Goal: Use online tool/utility

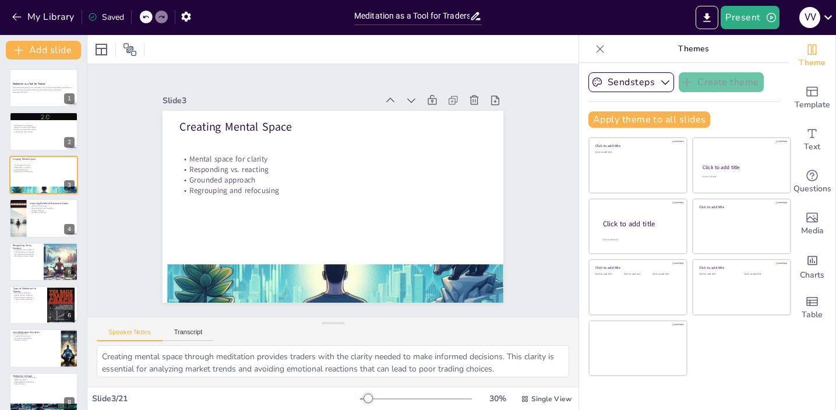
checkbox input "true"
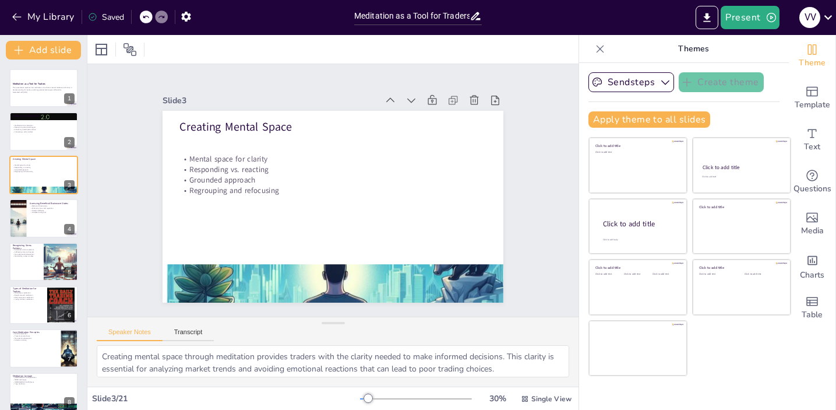
checkbox input "true"
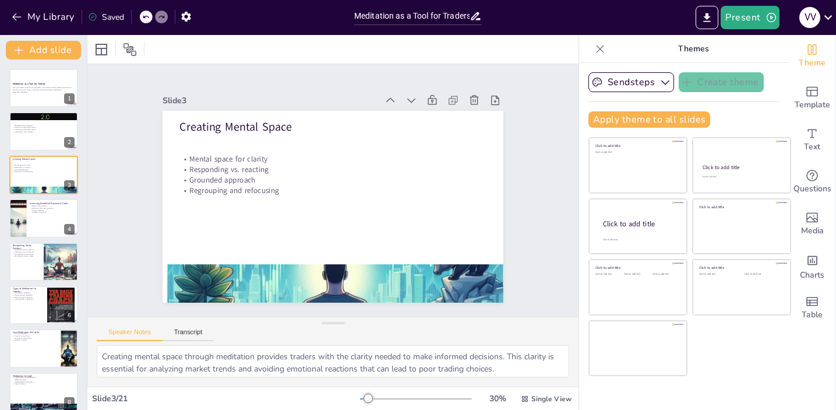
checkbox input "true"
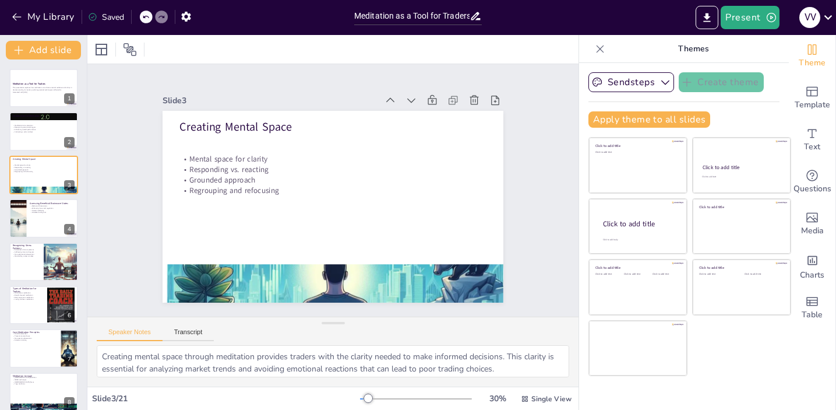
checkbox input "true"
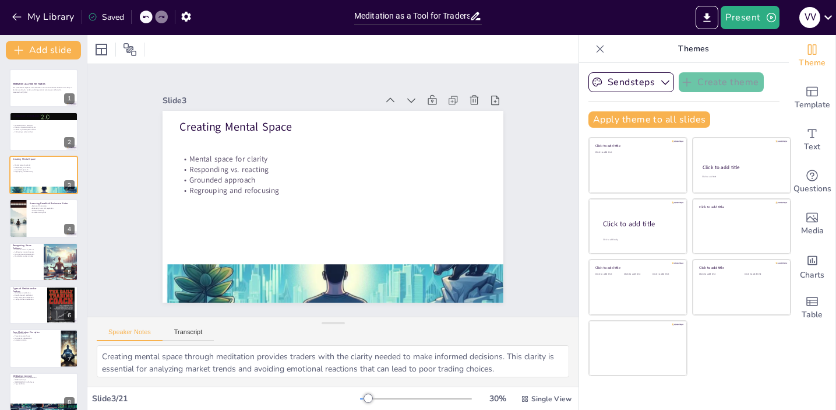
checkbox input "true"
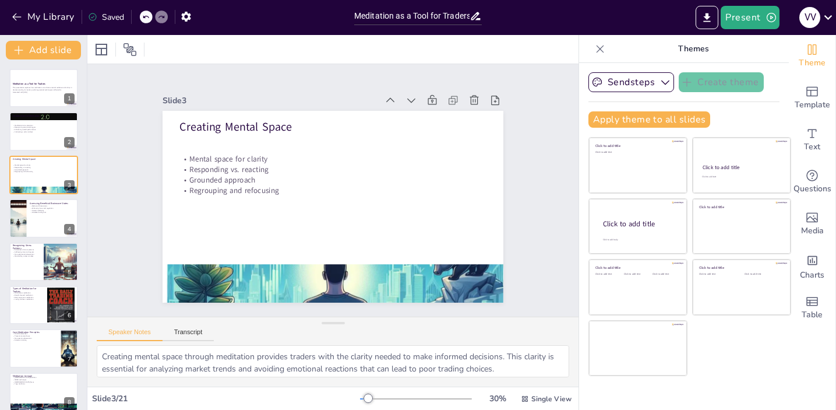
checkbox input "true"
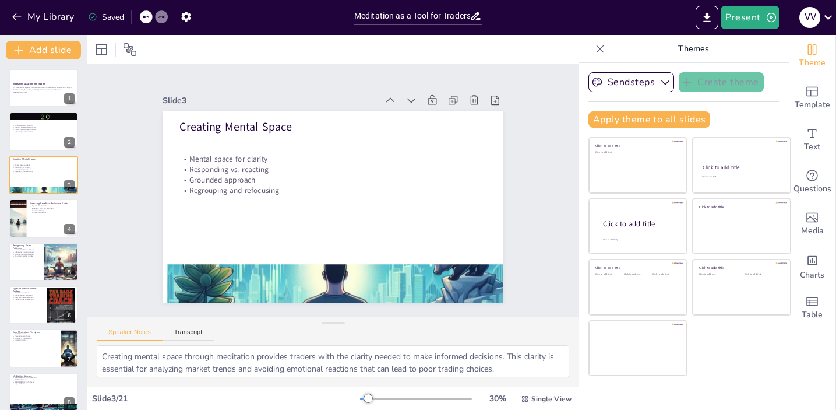
checkbox input "true"
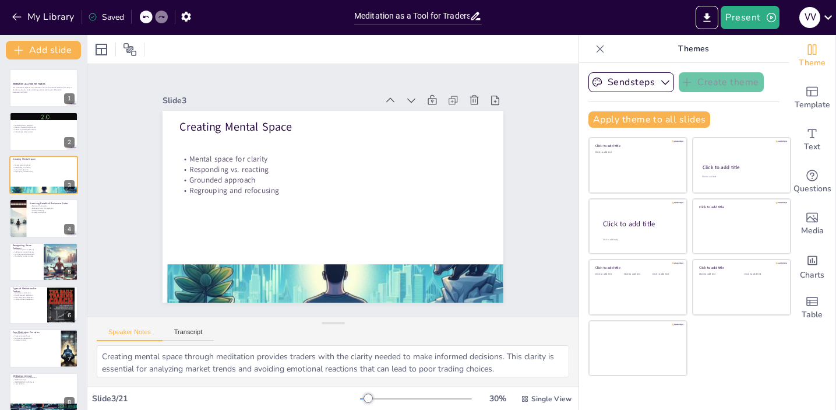
checkbox input "true"
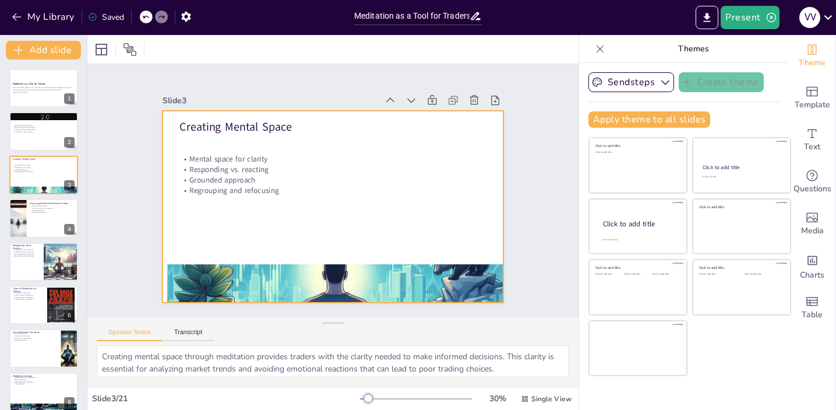
checkbox input "true"
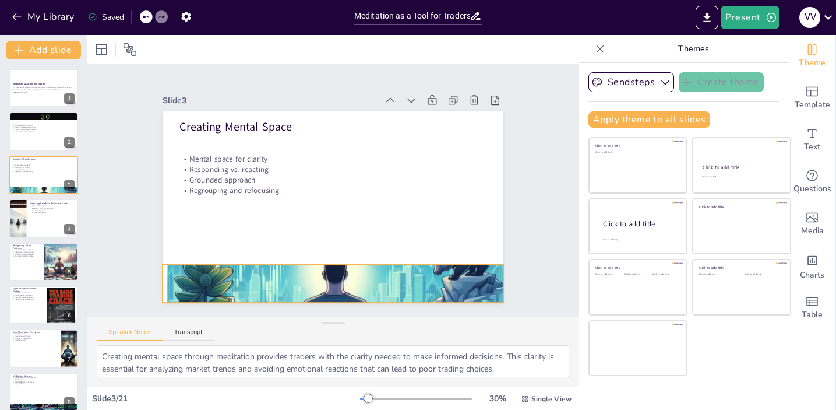
checkbox input "true"
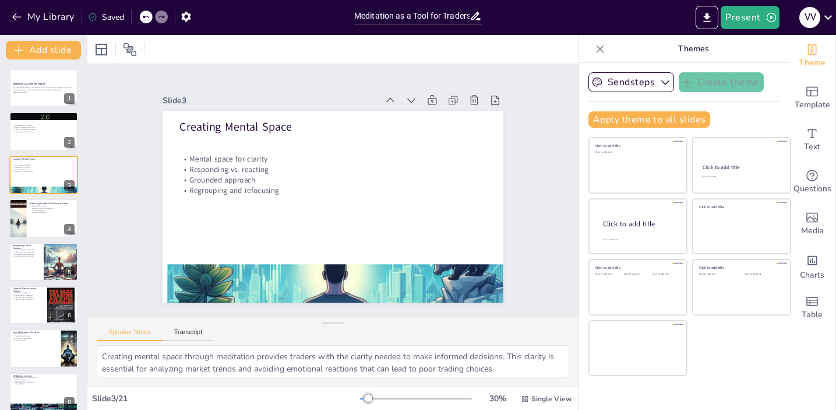
checkbox input "true"
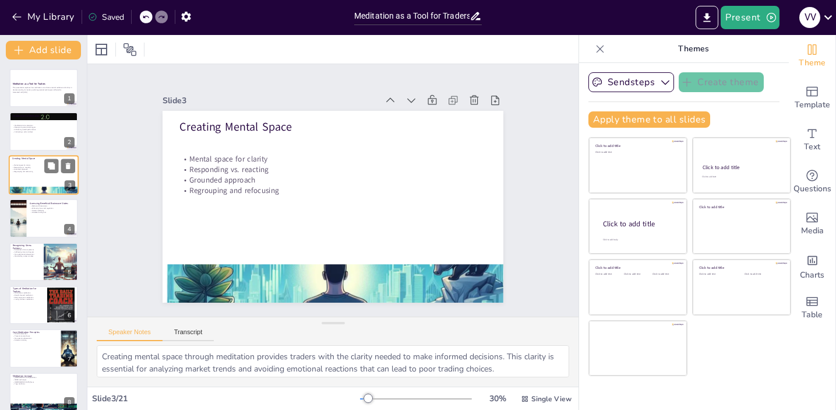
checkbox input "true"
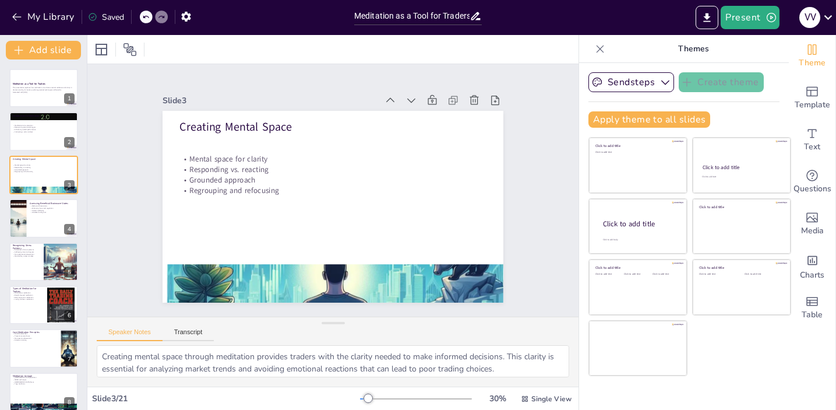
checkbox input "true"
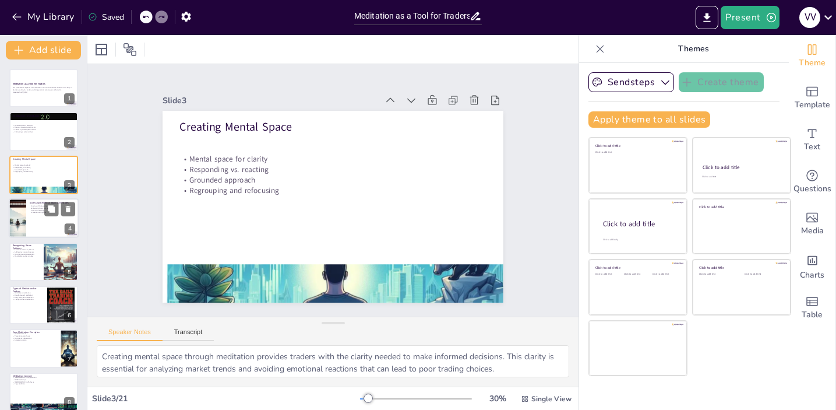
checkbox input "true"
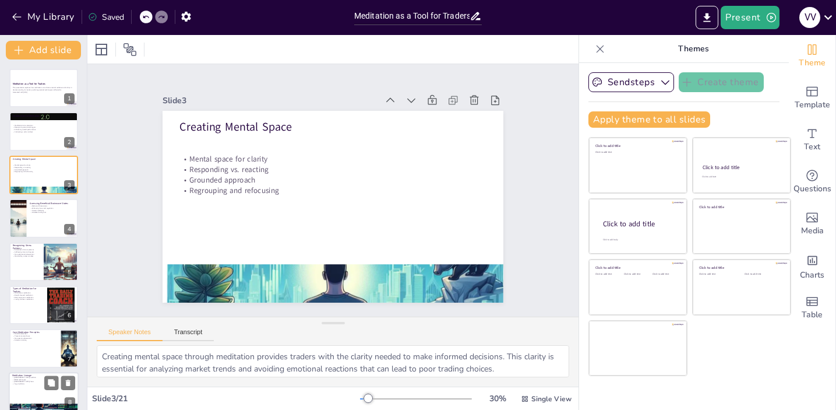
checkbox input "true"
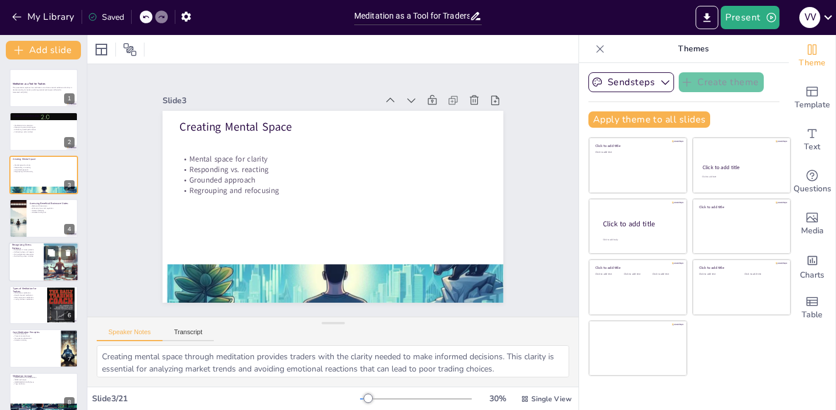
checkbox input "true"
